Goal: Ask a question

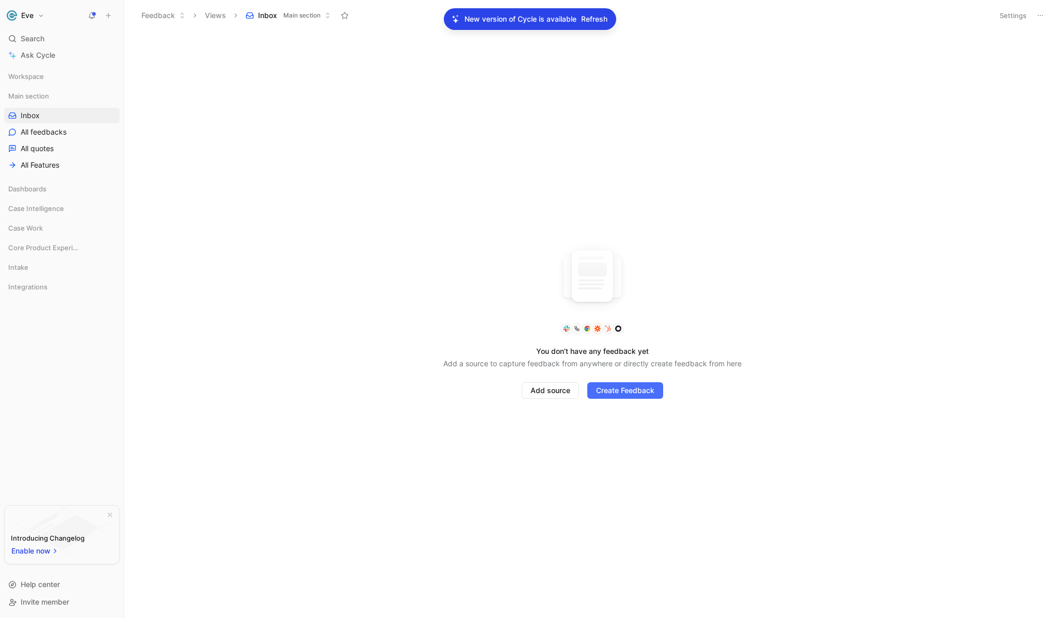
click at [303, 111] on div "You don’t have any feedback yet Add a source to capture feedback from anywhere …" at bounding box center [592, 324] width 936 height 587
click at [31, 118] on span "Inbox" at bounding box center [30, 115] width 19 height 10
click at [32, 37] on span "Search" at bounding box center [33, 39] width 24 height 12
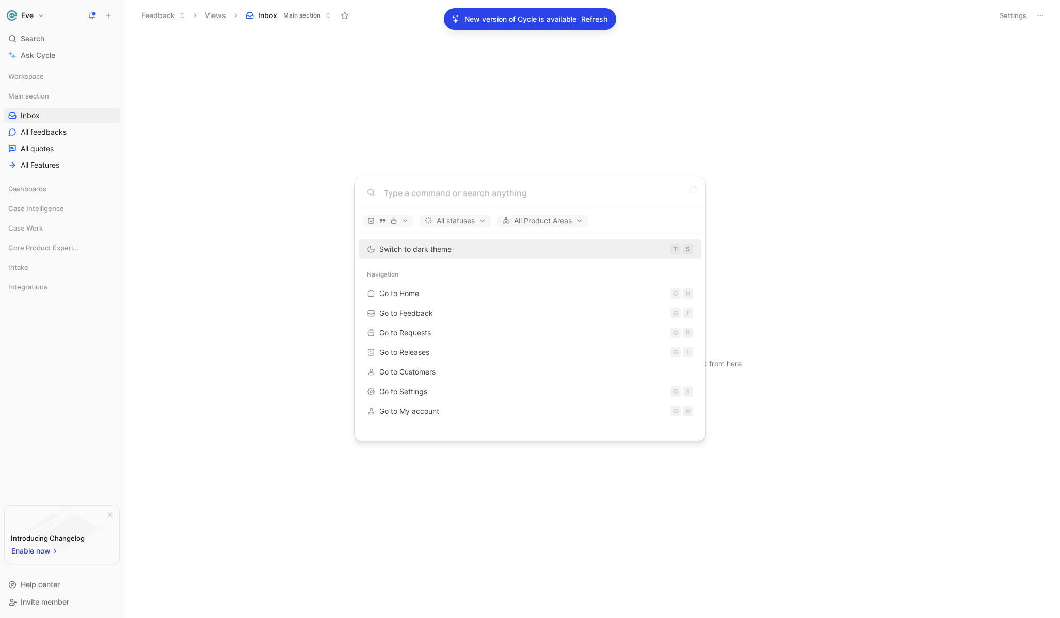
click at [38, 54] on body "Eve Search ⌘ K Ask Cycle Workspace Main section Inbox All feedbacks All quotes …" at bounding box center [530, 309] width 1060 height 618
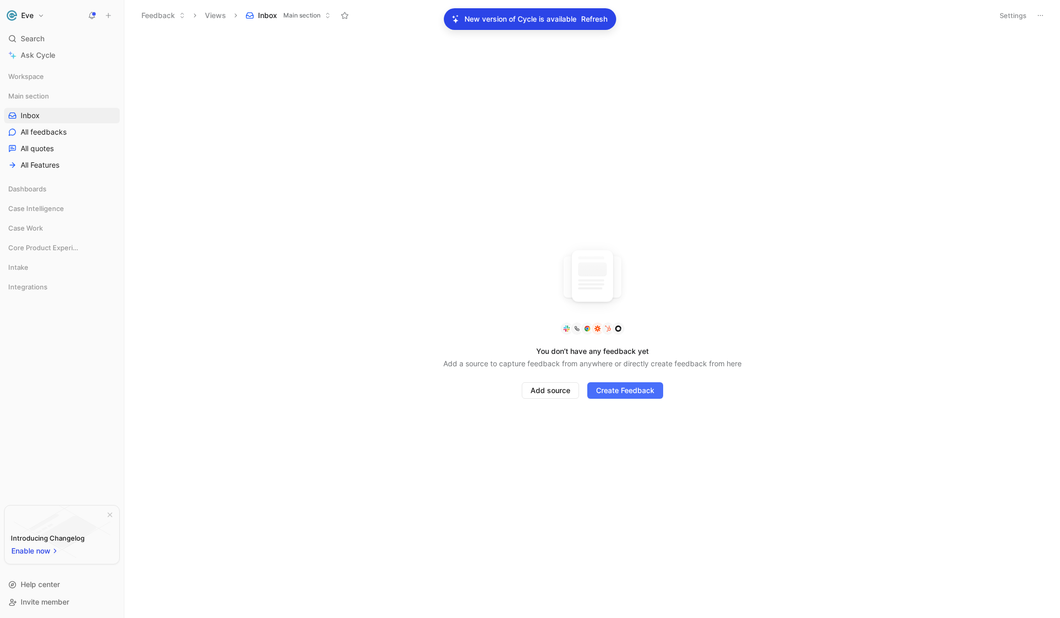
click at [38, 54] on span "Ask Cycle" at bounding box center [38, 55] width 35 height 12
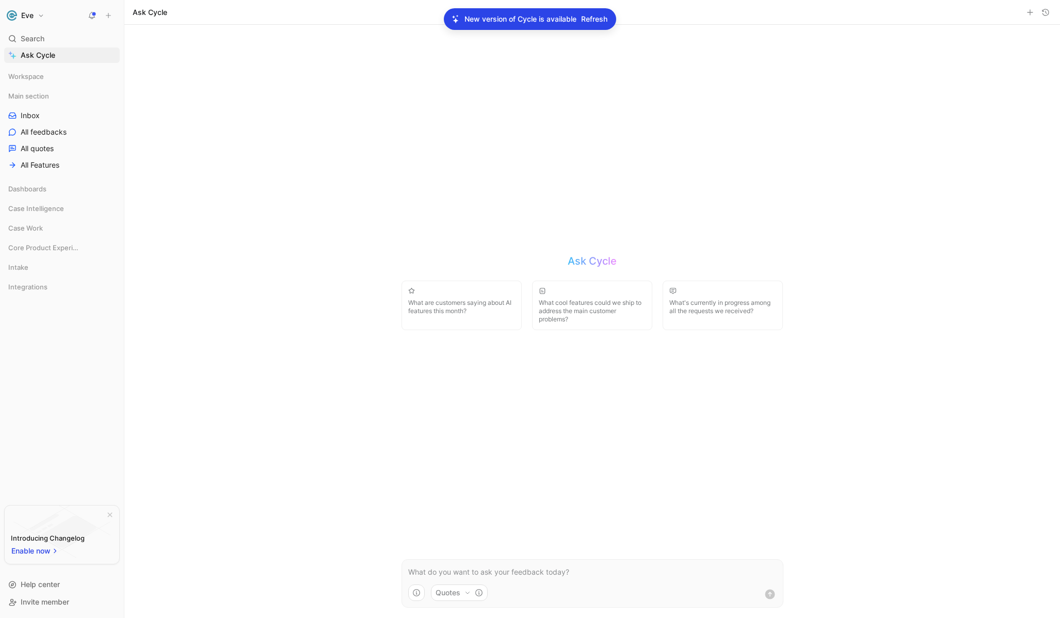
click at [595, 16] on span "Refresh" at bounding box center [594, 19] width 26 height 12
click at [569, 501] on div "Ask Cycle What are customers saying about AI features this month? What cool fea…" at bounding box center [592, 321] width 403 height 593
